Goal: Task Accomplishment & Management: Complete application form

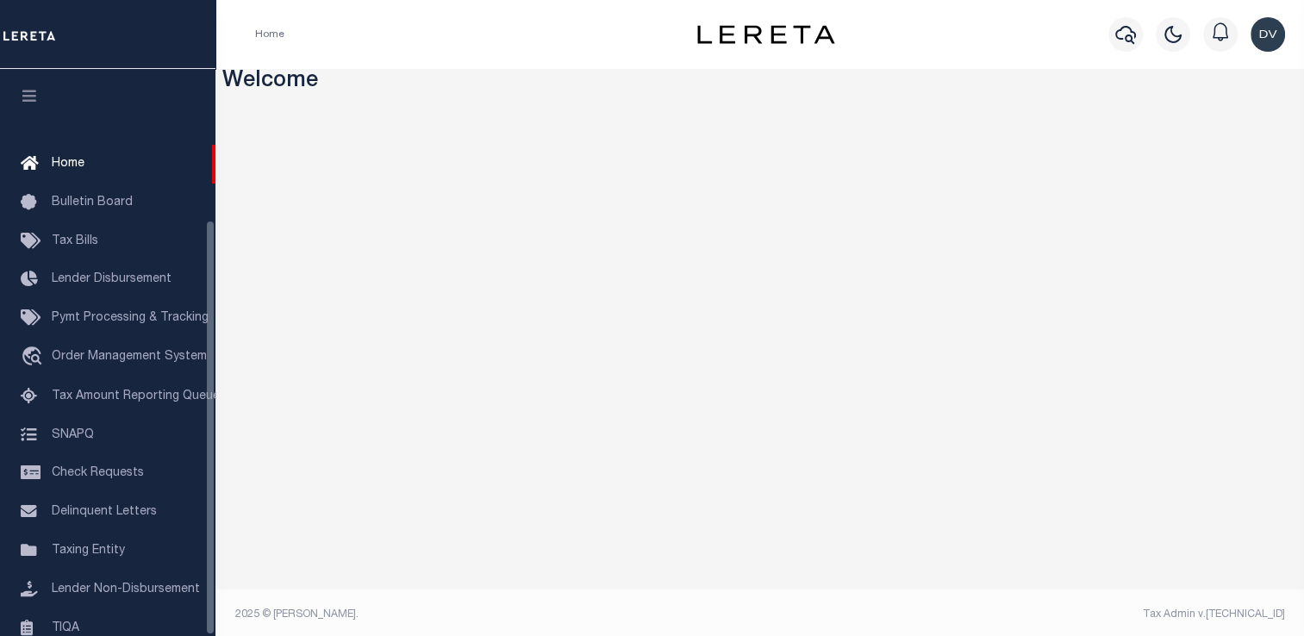
scroll to position [206, 0]
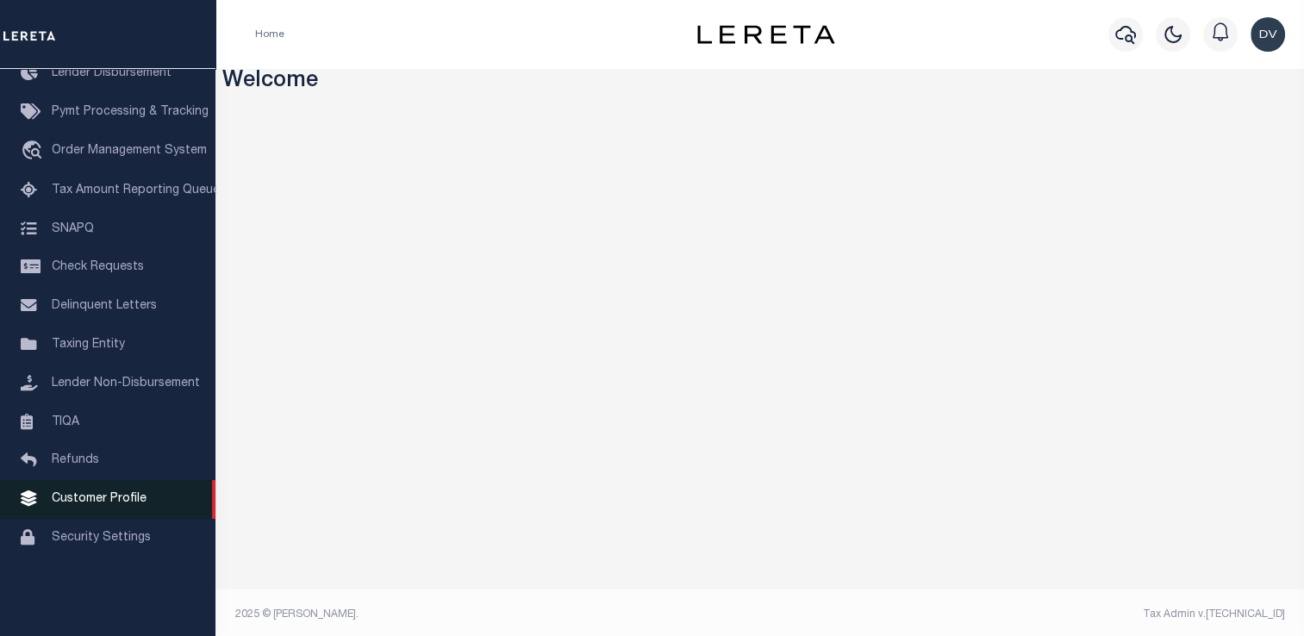
click at [122, 505] on span "Customer Profile" at bounding box center [99, 499] width 95 height 12
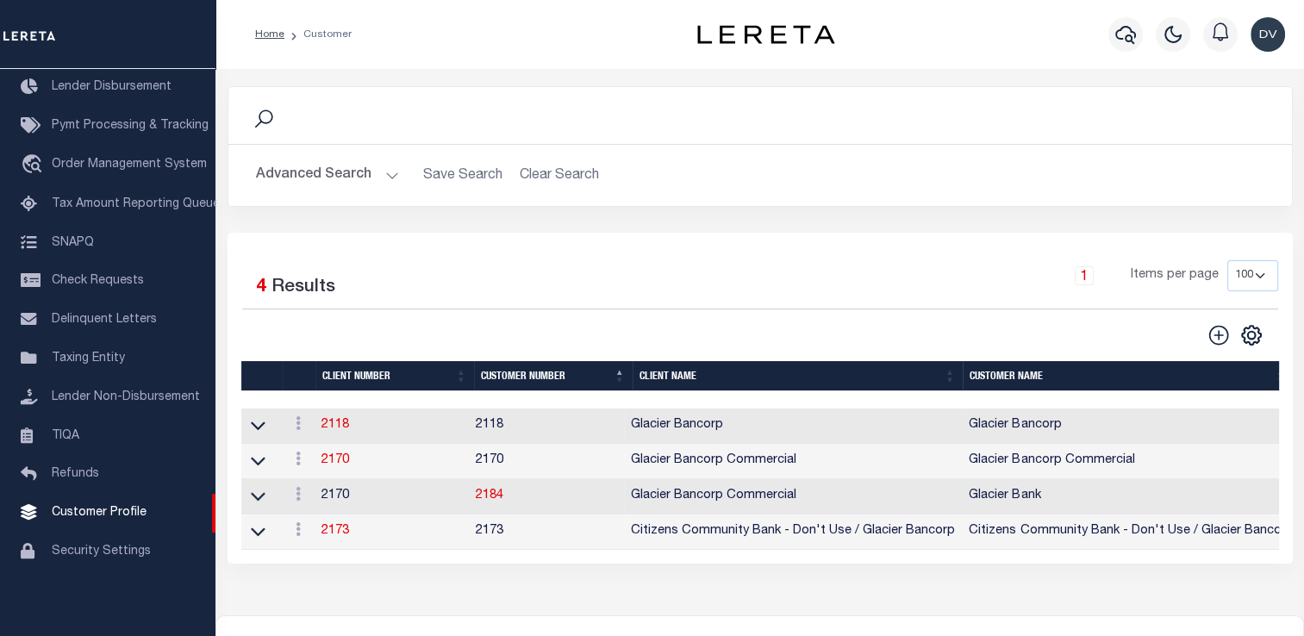
click at [378, 174] on button "Advanced Search" at bounding box center [327, 176] width 143 height 34
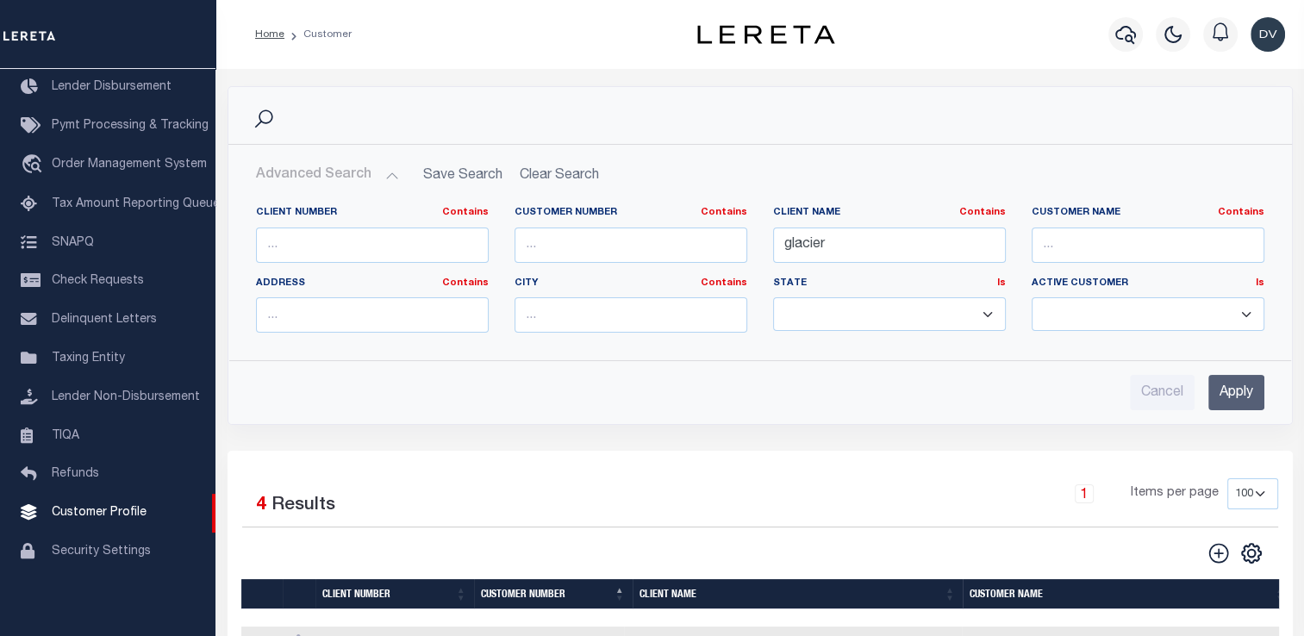
click at [378, 174] on button "Advanced Search" at bounding box center [327, 176] width 143 height 34
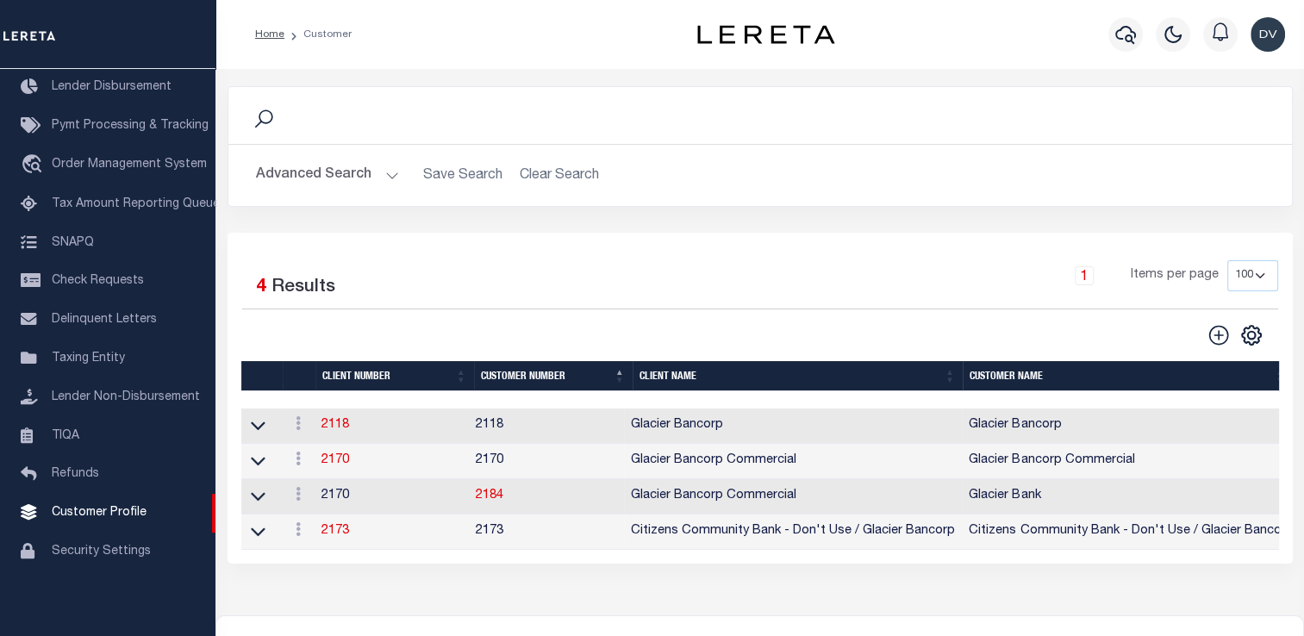
click at [383, 180] on button "Advanced Search" at bounding box center [327, 176] width 143 height 34
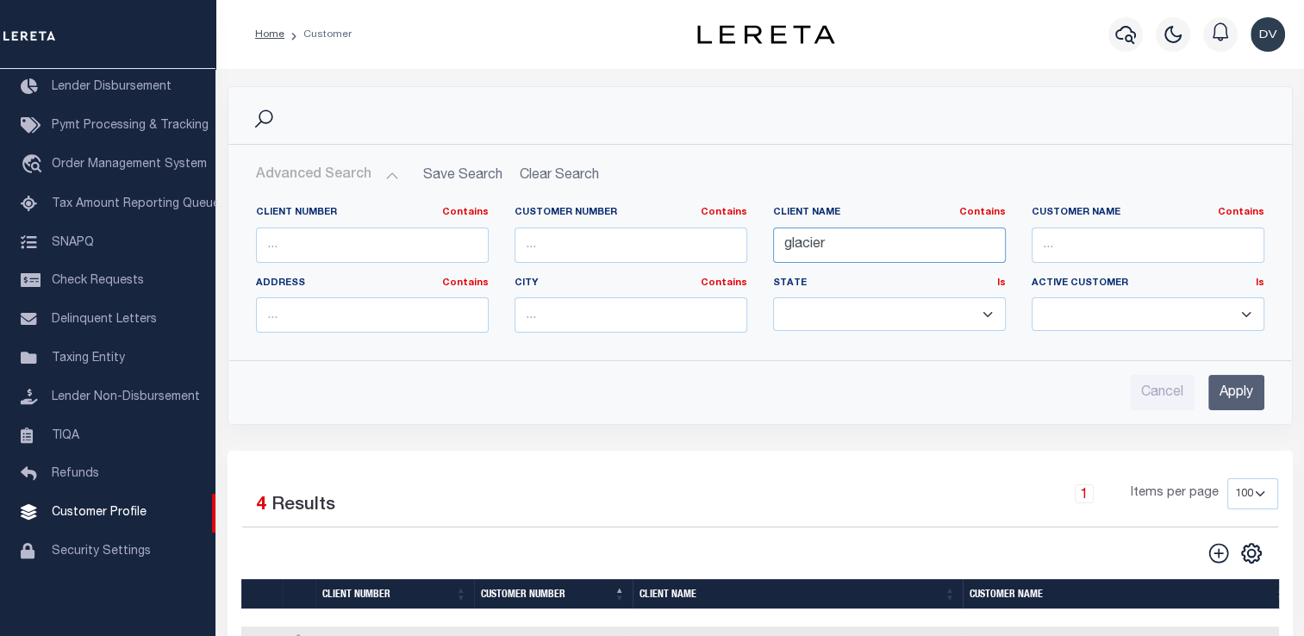
drag, startPoint x: 834, startPoint y: 252, endPoint x: 726, endPoint y: 250, distance: 107.7
click at [726, 250] on div "Client Number Contains Contains Is Customer Number Contains Contains Is Contains" at bounding box center [760, 276] width 1034 height 140
type input "Granbury"
click at [1227, 396] on input "Apply" at bounding box center [1236, 392] width 56 height 35
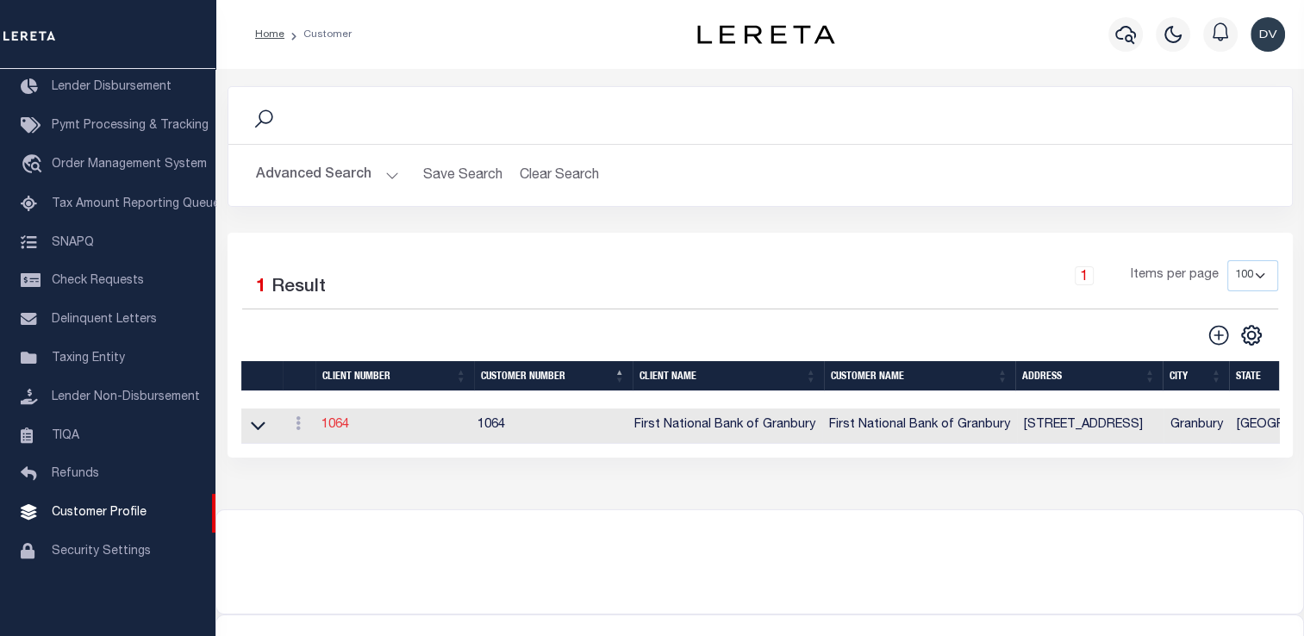
click at [333, 426] on link "1064" at bounding box center [335, 425] width 28 height 12
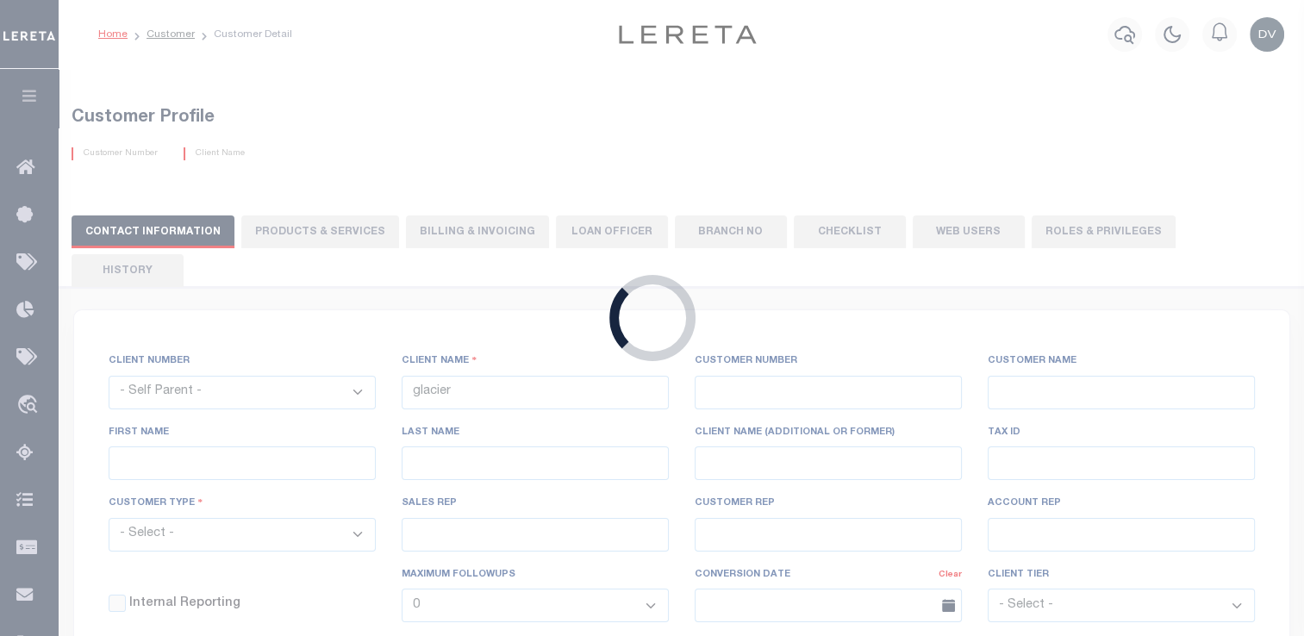
select select
type input "First National Bank of Granbury"
type input "1064"
type input "First National Bank of Granbury"
type input "Jesse"
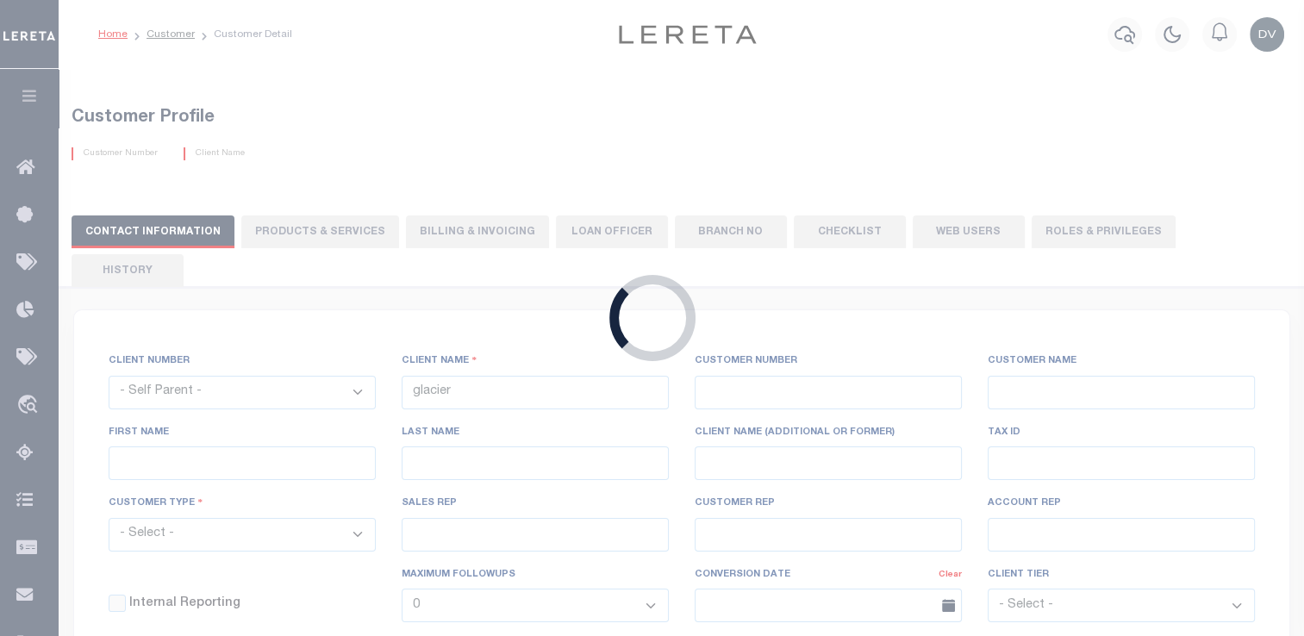
type input "Bouwkamp"
select select "Mixed Portfolio"
type input "Paula Kitchens"
type input "Tony Targhetta"
checkbox input "true"
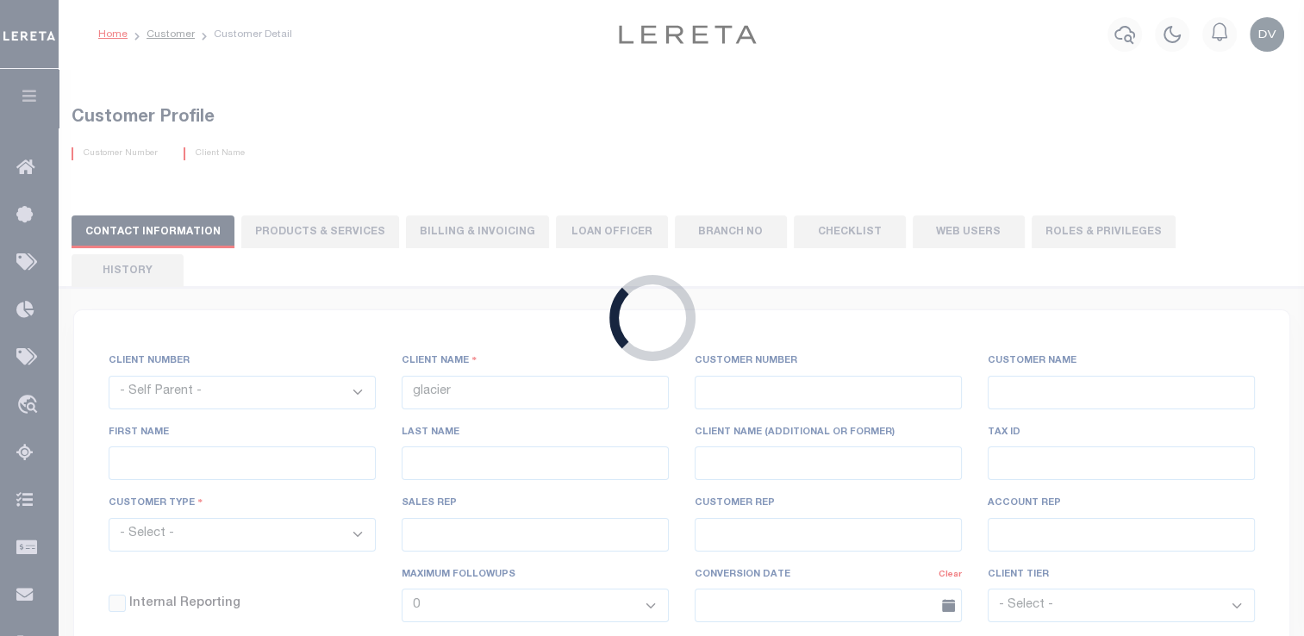
checkbox input "true"
type input "$1"
type input "$75"
type input "$1"
checkbox input "false"
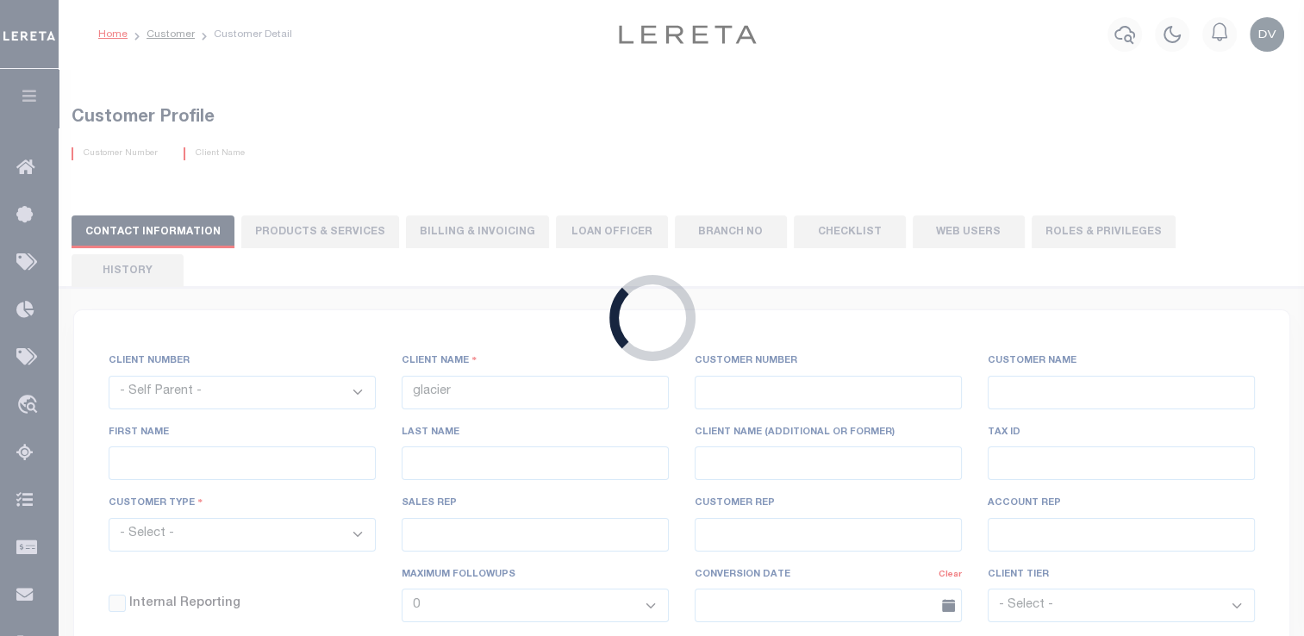
type input "5"
type input "0"
type input "5"
type input "6"
type input "0"
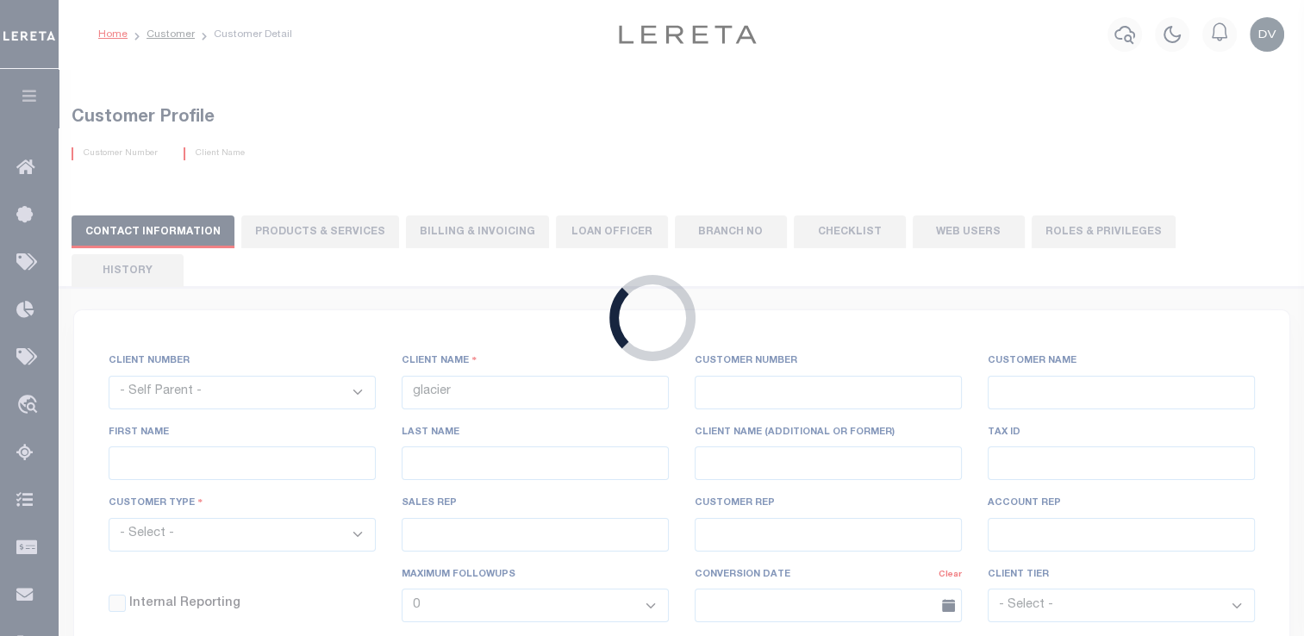
type input "0"
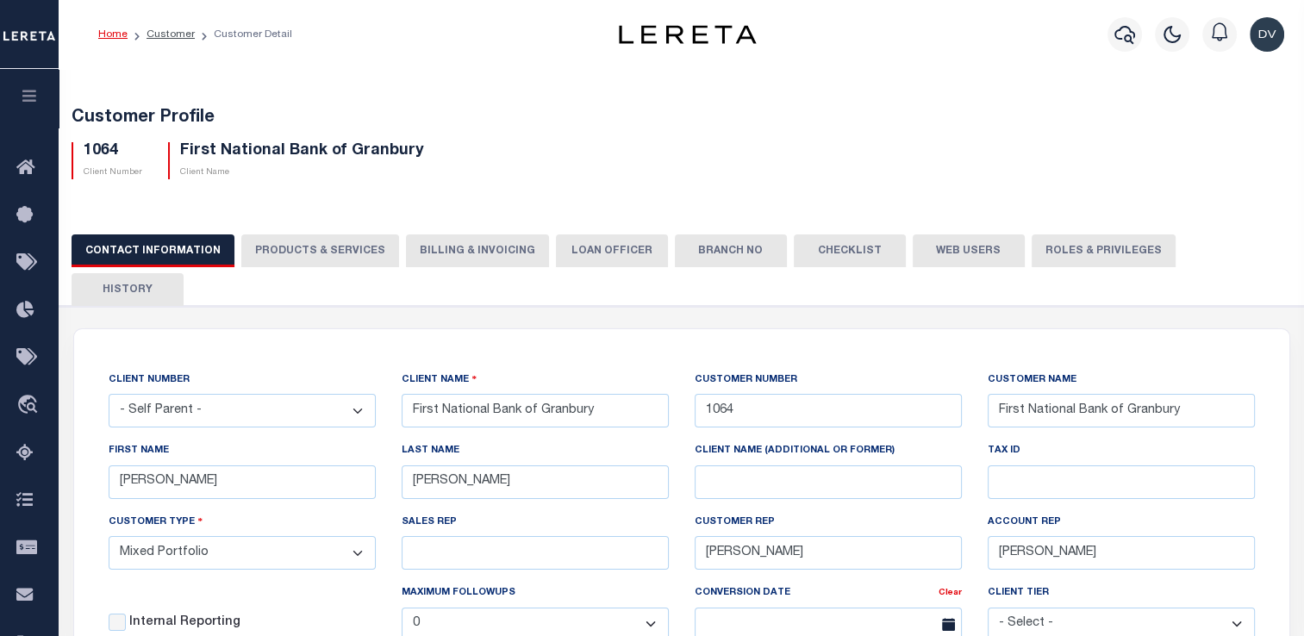
click at [455, 255] on button "Billing & Invoicing" at bounding box center [477, 250] width 143 height 33
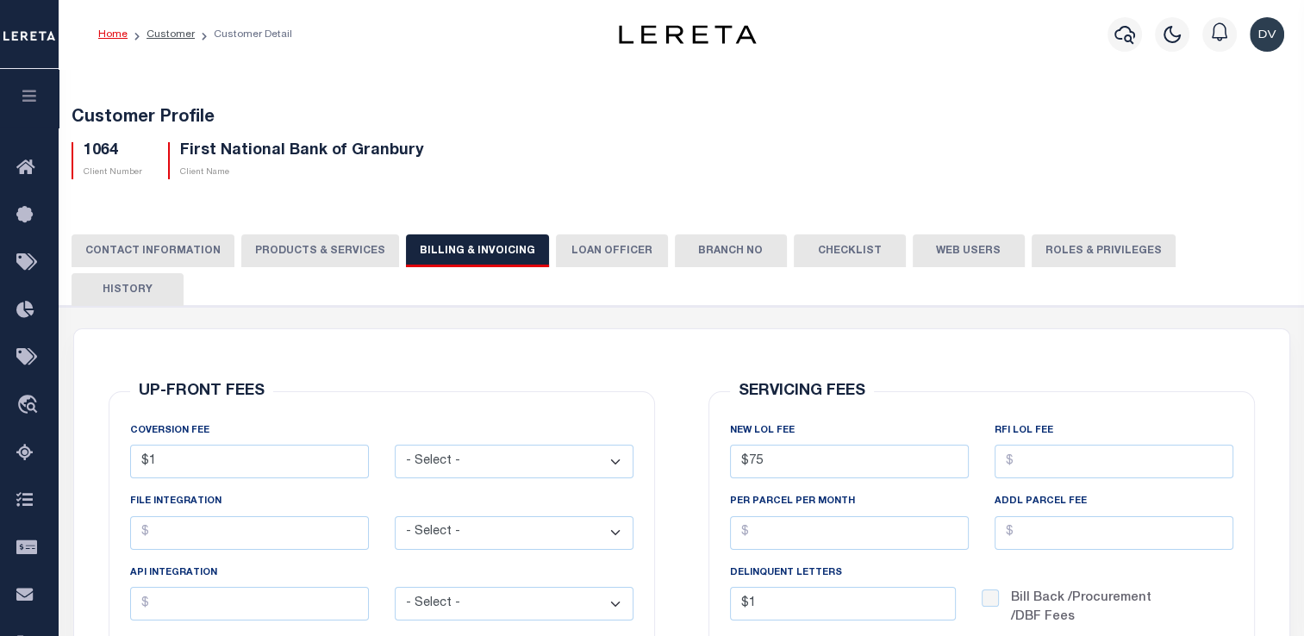
click at [332, 246] on button "PRODUCTS & SERVICES" at bounding box center [320, 250] width 158 height 33
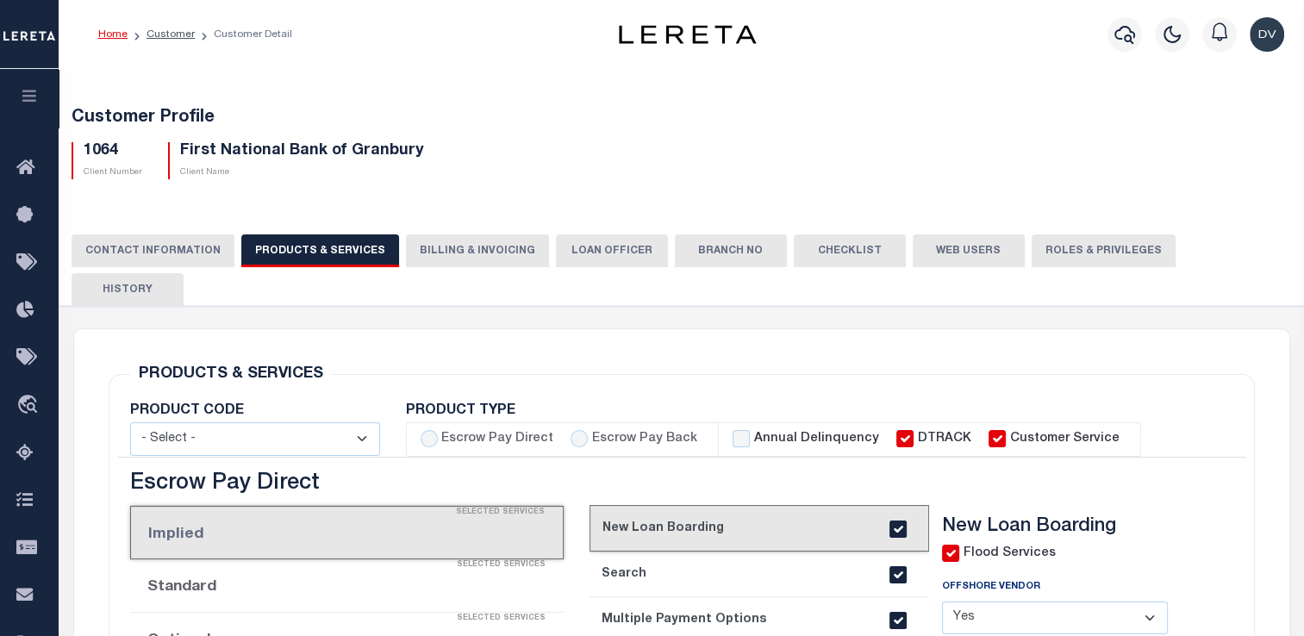
select select "STX"
radio input "true"
checkbox input "true"
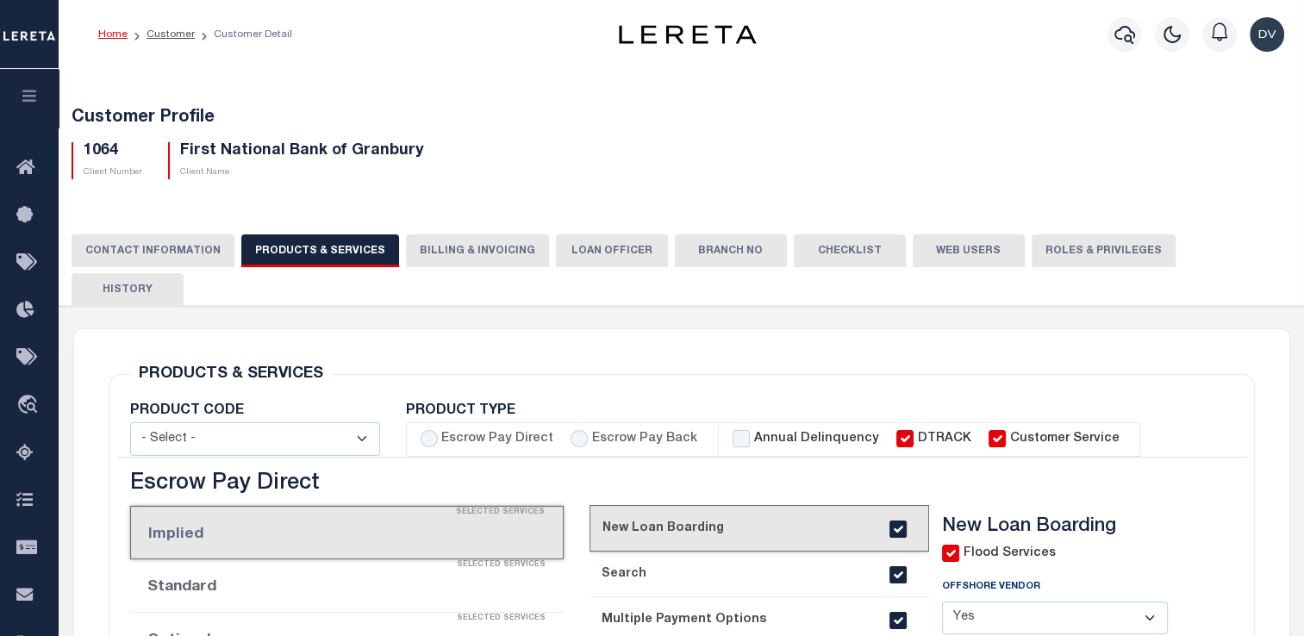
checkbox input "true"
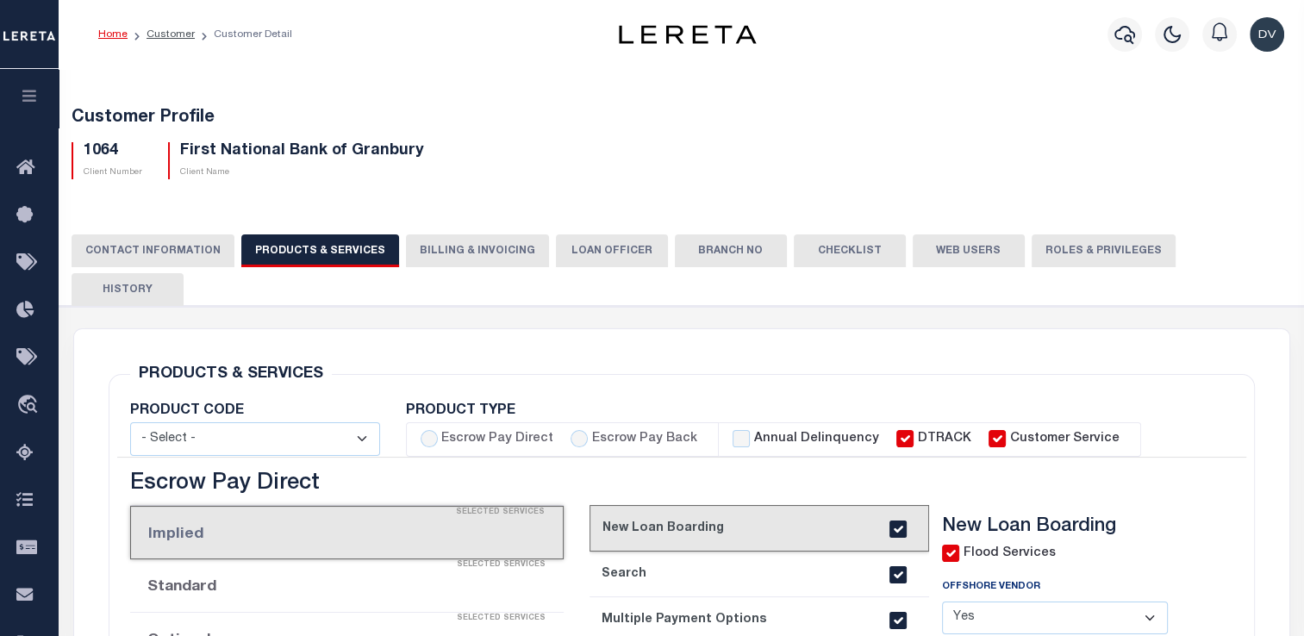
checkbox input "true"
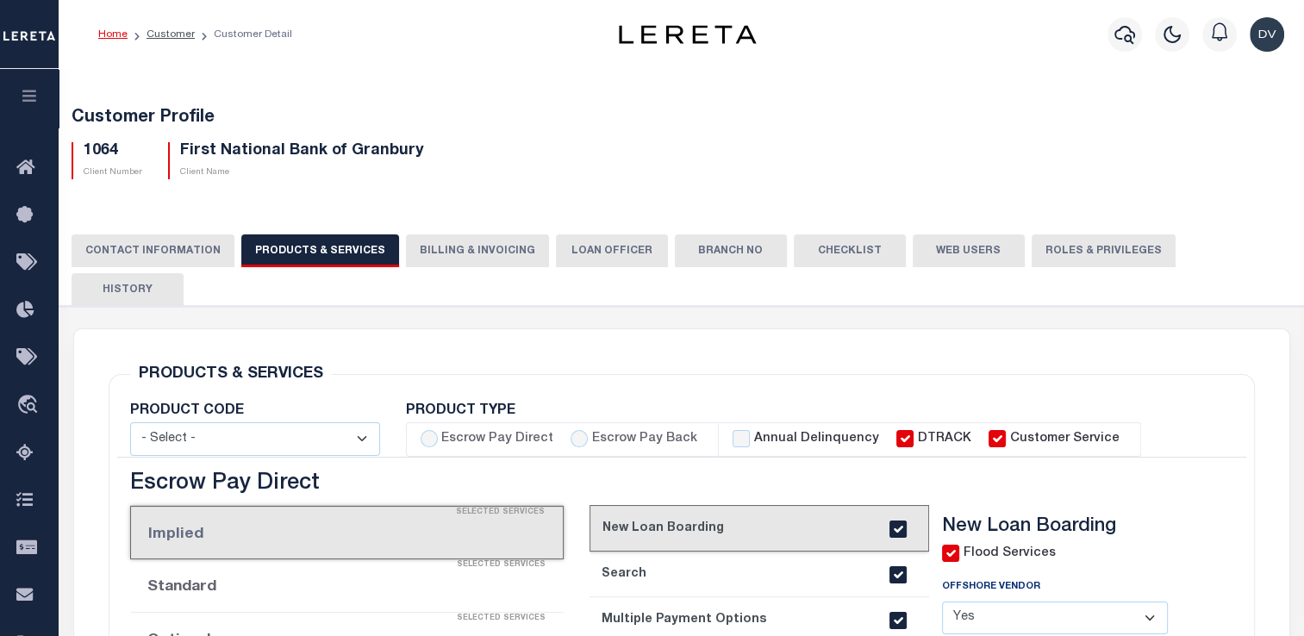
checkbox input "true"
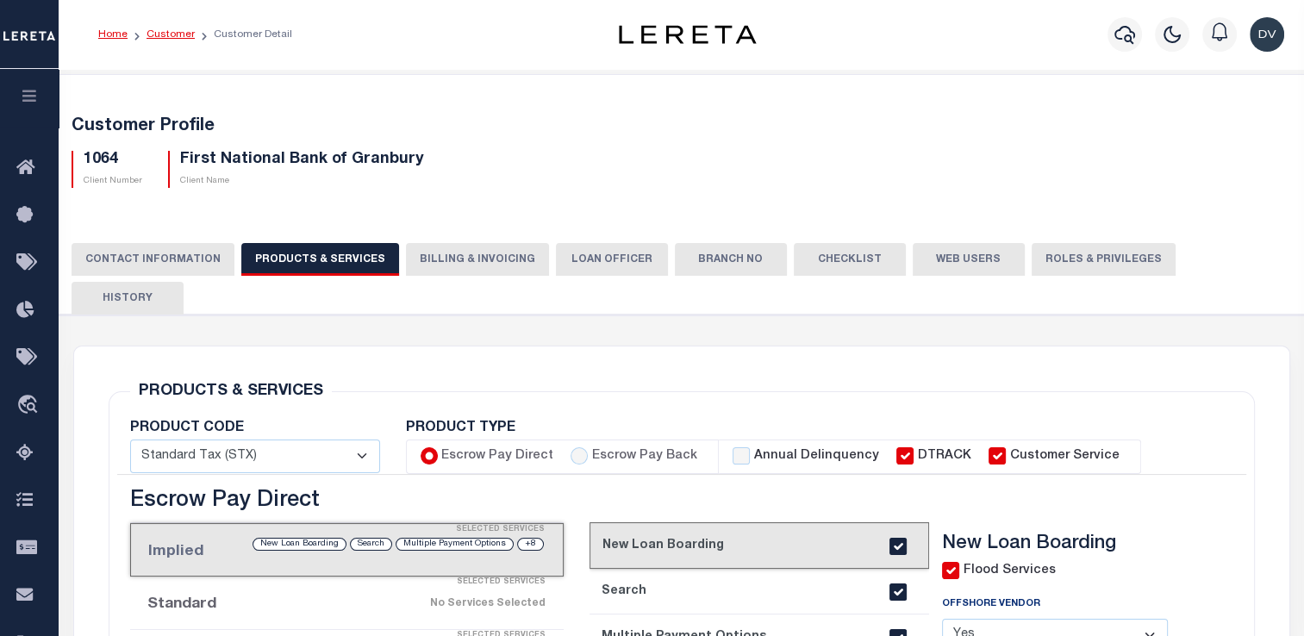
click at [171, 35] on link "Customer" at bounding box center [170, 34] width 48 height 10
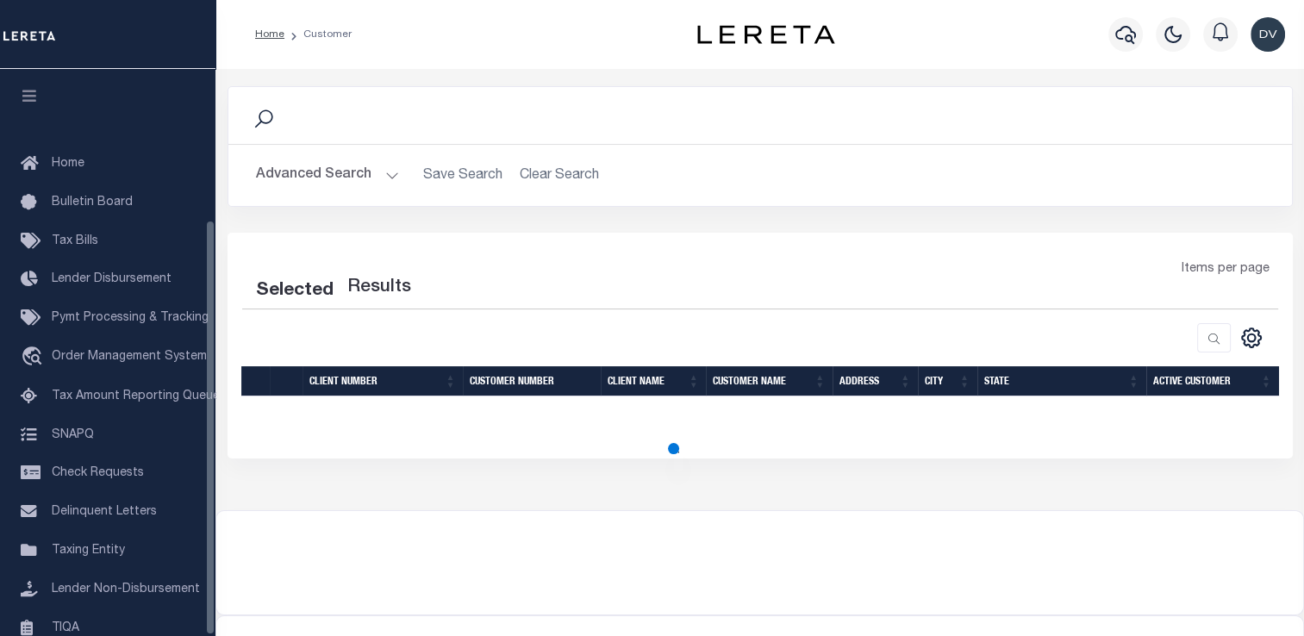
scroll to position [206, 0]
